Goal: Task Accomplishment & Management: Manage account settings

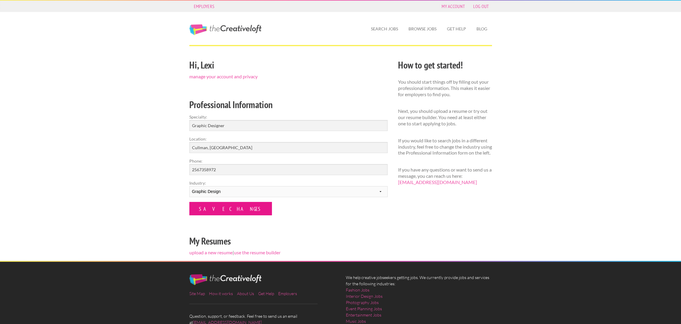
click at [233, 206] on input "Save Changes" at bounding box center [230, 208] width 83 height 13
click at [226, 208] on input "Save Changes" at bounding box center [230, 208] width 83 height 13
click at [455, 6] on link "My Account" at bounding box center [453, 6] width 29 height 8
click at [453, 2] on link "My Account" at bounding box center [453, 6] width 29 height 8
click at [227, 76] on link "manage your account and privacy" at bounding box center [223, 77] width 68 height 6
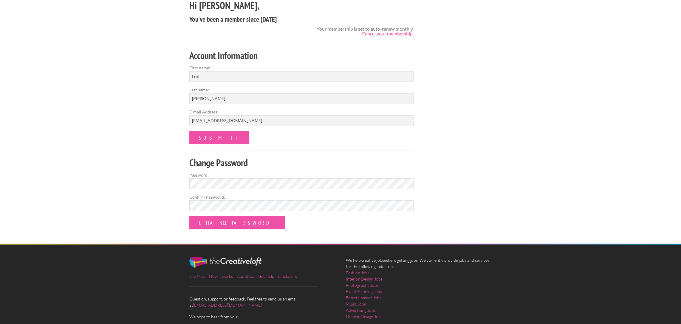
scroll to position [30, 0]
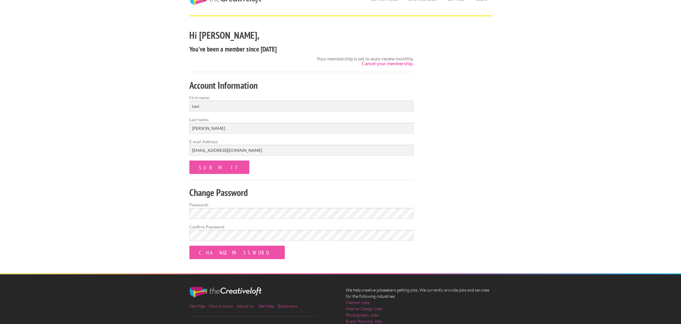
click at [377, 65] on link "Cancel your membership." at bounding box center [388, 64] width 52 height 6
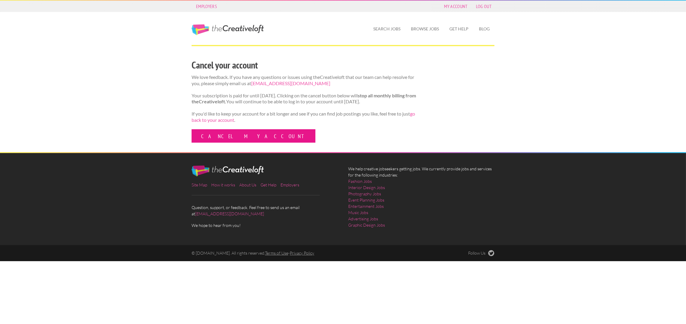
click at [239, 140] on link "Cancel my account" at bounding box center [253, 135] width 124 height 13
